Goal: Connect with others: Connect with others

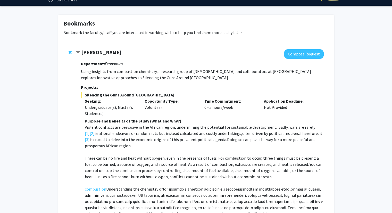
scroll to position [11, 0]
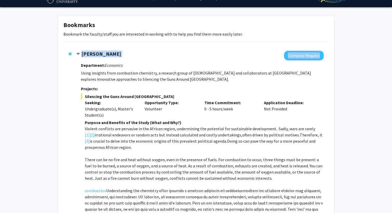
drag, startPoint x: 82, startPoint y: 54, endPoint x: 85, endPoint y: 59, distance: 6.0
click at [85, 59] on div "[PERSON_NAME] Compose Request Department: Economics Using insights from combust…" at bounding box center [199, 190] width 247 height 278
click at [82, 57] on div "[PERSON_NAME]" at bounding box center [131, 54] width 111 height 6
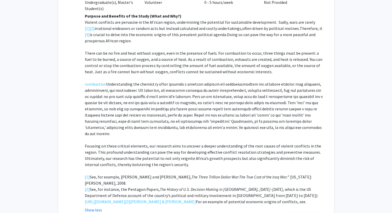
scroll to position [109, 0]
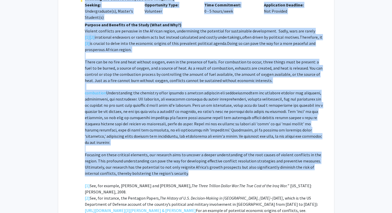
drag, startPoint x: 82, startPoint y: 54, endPoint x: 176, endPoint y: 169, distance: 147.9
click at [176, 169] on div "[PERSON_NAME] Compose Request Department: Economics Using insights from combust…" at bounding box center [199, 92] width 247 height 278
copy div "Loremi Dolor Sitamet Consect Adipiscing: Elitseddo Eiusm temporin utla etdolore…"
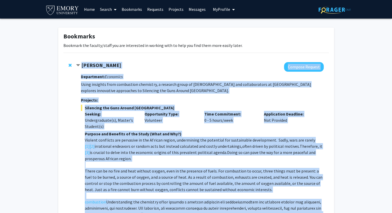
click at [80, 106] on div "[PERSON_NAME] Compose Request Department: Economics Using insights from combust…" at bounding box center [199, 201] width 247 height 278
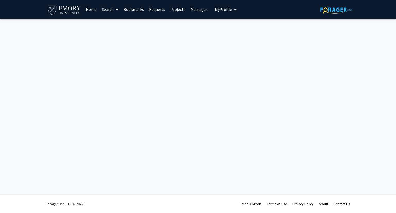
click at [62, 53] on div "Skip navigation Home Search Bookmarks Requests Projects Messages My Profile [PE…" at bounding box center [198, 106] width 396 height 213
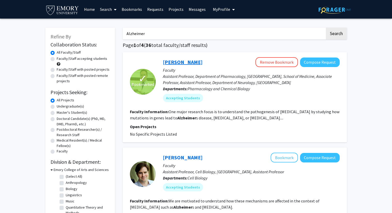
click at [174, 62] on link "[PERSON_NAME]" at bounding box center [183, 62] width 40 height 6
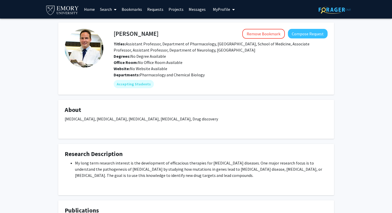
click at [126, 32] on h4 "[PERSON_NAME]" at bounding box center [136, 34] width 45 height 10
click at [299, 35] on button "Compose Request" at bounding box center [308, 34] width 40 height 10
